Goal: Information Seeking & Learning: Learn about a topic

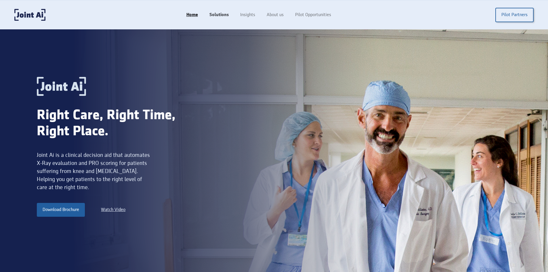
click at [223, 14] on link "Solutions" at bounding box center [219, 14] width 31 height 11
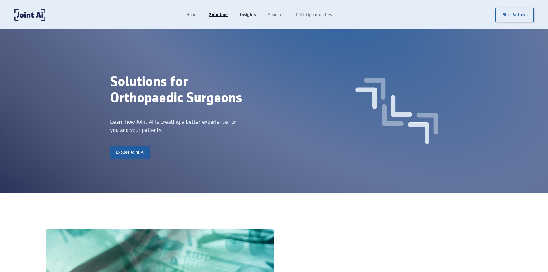
click at [247, 15] on link "Insights" at bounding box center [248, 14] width 28 height 11
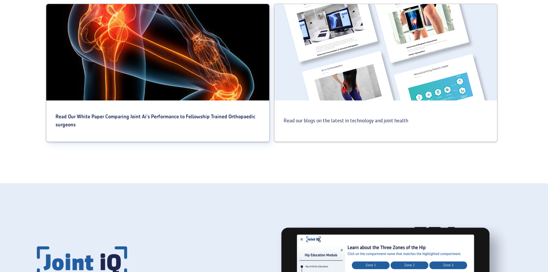
scroll to position [259, 0]
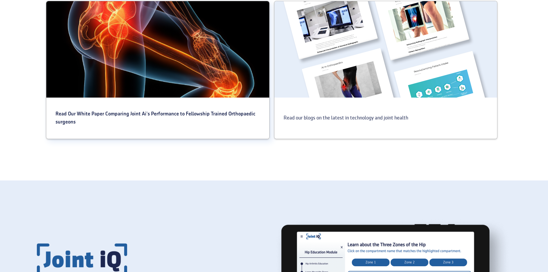
click at [168, 109] on div "Read Our White Paper Comparing Joint Ai's Performance to Fellowship Trained Ort…" at bounding box center [157, 118] width 223 height 35
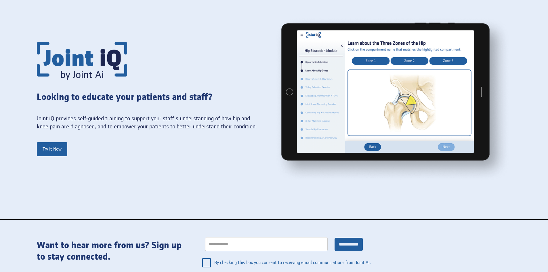
scroll to position [583, 0]
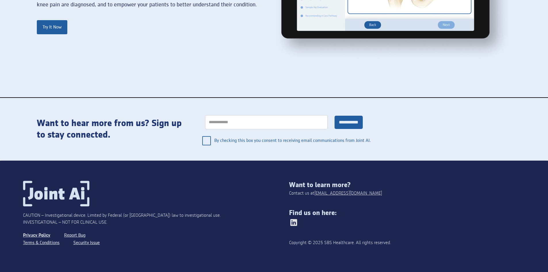
click at [37, 236] on link "Privacy Policy" at bounding box center [36, 235] width 27 height 7
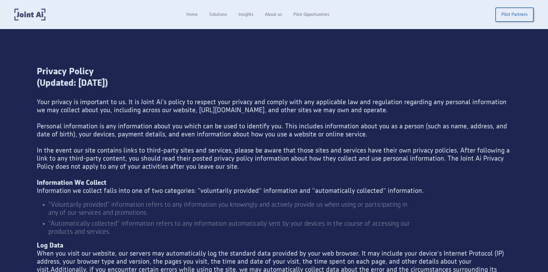
click at [37, 12] on img "home" at bounding box center [29, 15] width 31 height 12
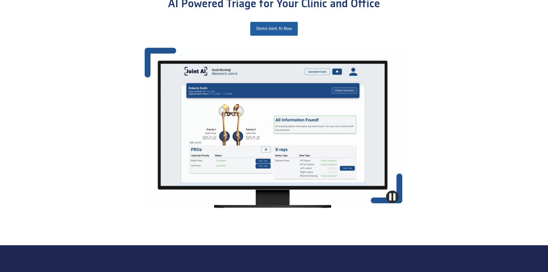
scroll to position [691, 0]
